Goal: Communication & Community: Answer question/provide support

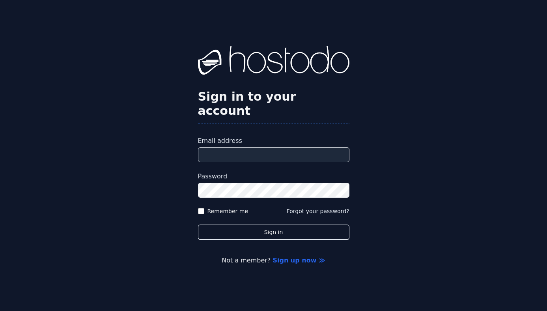
click at [214, 155] on input "Email address" at bounding box center [273, 154] width 151 height 15
type input "*"
type input "**********"
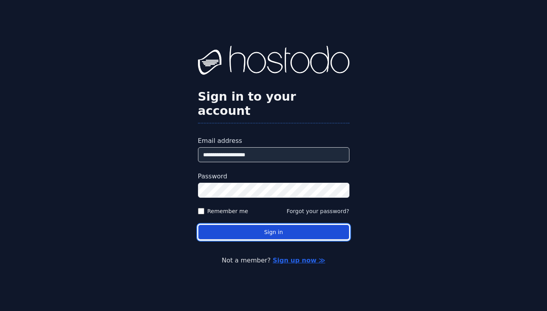
click at [276, 233] on button "Sign in" at bounding box center [273, 231] width 151 height 15
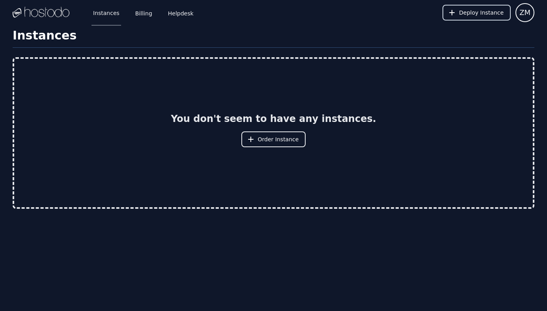
click at [452, 14] on icon at bounding box center [452, 13] width 6 height 6
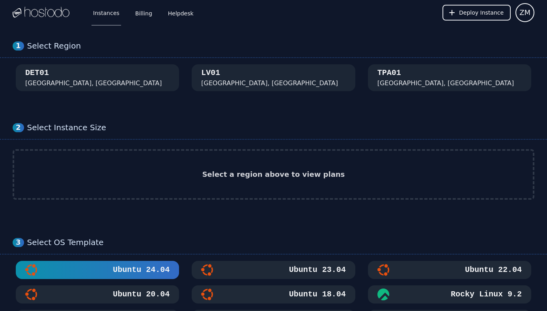
click at [33, 15] on img at bounding box center [41, 13] width 57 height 12
click at [43, 14] on img at bounding box center [41, 13] width 57 height 12
click at [523, 11] on span "ZM" at bounding box center [524, 12] width 11 height 11
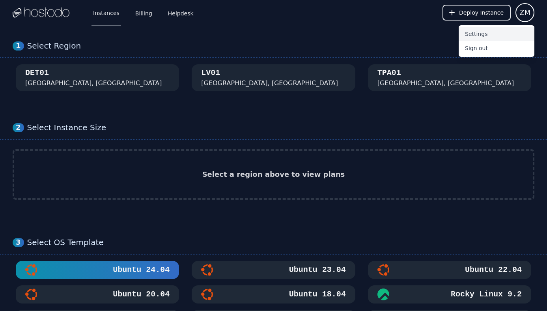
click at [474, 35] on button "Settings" at bounding box center [496, 34] width 76 height 14
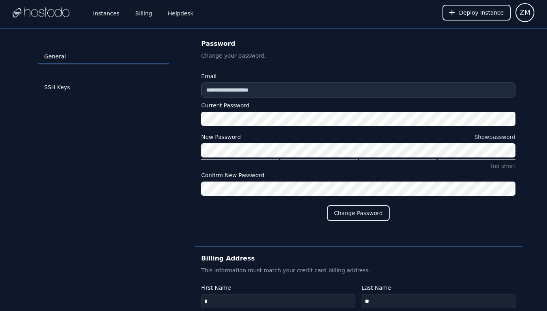
click at [67, 13] on img at bounding box center [41, 13] width 57 height 12
click at [106, 15] on link "Instances" at bounding box center [106, 13] width 30 height 26
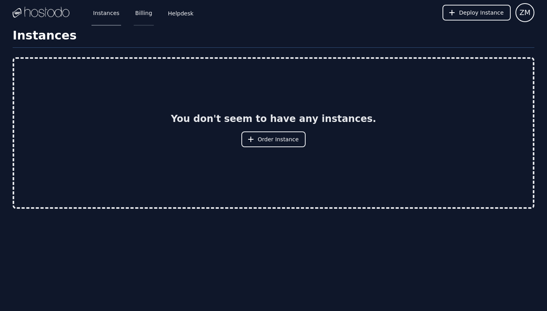
click at [145, 17] on link "Billing" at bounding box center [144, 13] width 20 height 26
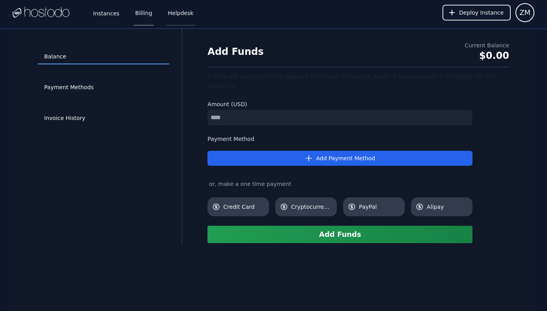
click at [177, 15] on link "Helpdesk" at bounding box center [180, 13] width 29 height 26
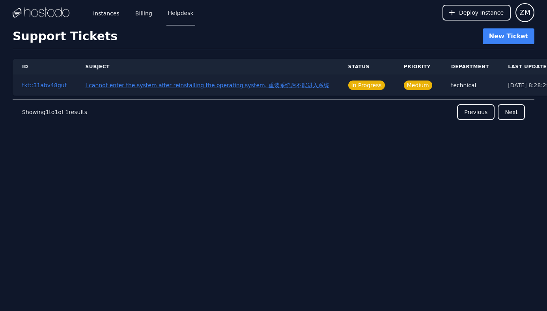
click at [234, 84] on button "I cannot enter the system after reinstalling the operating system. 重装系统后不能进入系统" at bounding box center [208, 85] width 244 height 8
